Goal: Find specific page/section: Find specific page/section

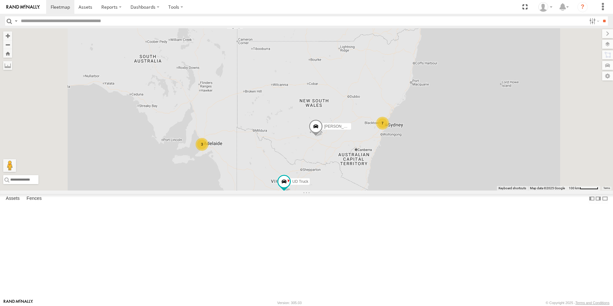
click at [0, 0] on div "UD Truck" at bounding box center [0, 0] width 0 height 0
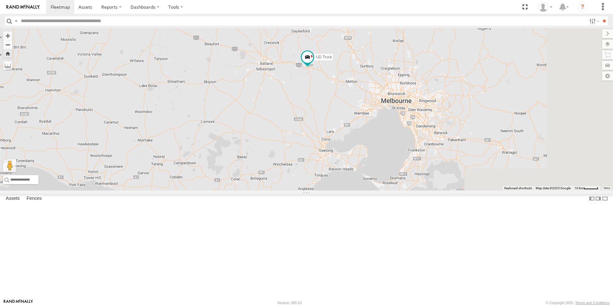
drag, startPoint x: 549, startPoint y: 124, endPoint x: 418, endPoint y: 124, distance: 130.8
click at [418, 124] on div "UD Truck" at bounding box center [306, 109] width 613 height 162
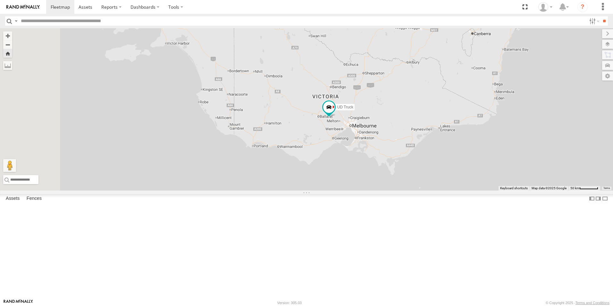
drag, startPoint x: 372, startPoint y: 68, endPoint x: 396, endPoint y: 113, distance: 50.5
click at [396, 113] on div "UD Truck" at bounding box center [306, 109] width 613 height 162
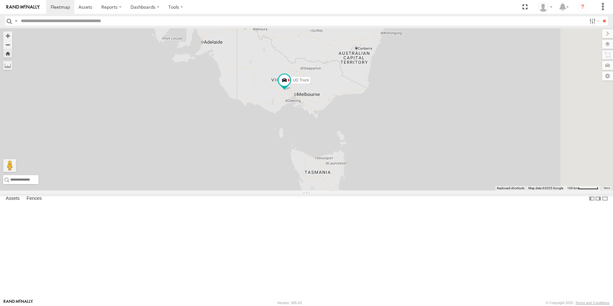
drag, startPoint x: 501, startPoint y: 84, endPoint x: 423, endPoint y: 100, distance: 79.5
click at [423, 100] on div "UD Truck" at bounding box center [306, 109] width 613 height 162
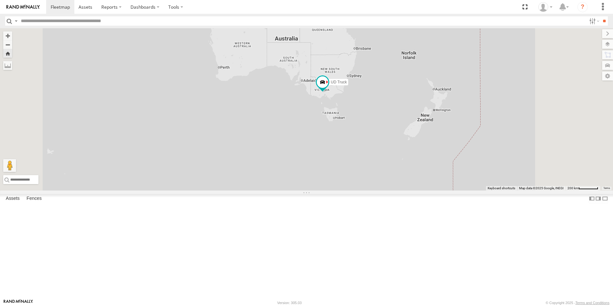
drag, startPoint x: 378, startPoint y: 65, endPoint x: 336, endPoint y: 148, distance: 93.0
click at [336, 148] on div "UD Truck" at bounding box center [306, 109] width 613 height 162
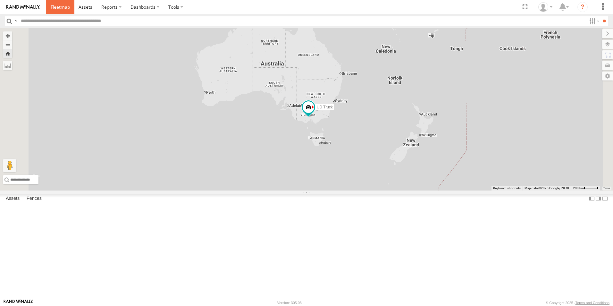
click at [57, 7] on span at bounding box center [60, 7] width 19 height 6
